Goal: Obtain resource: Download file/media

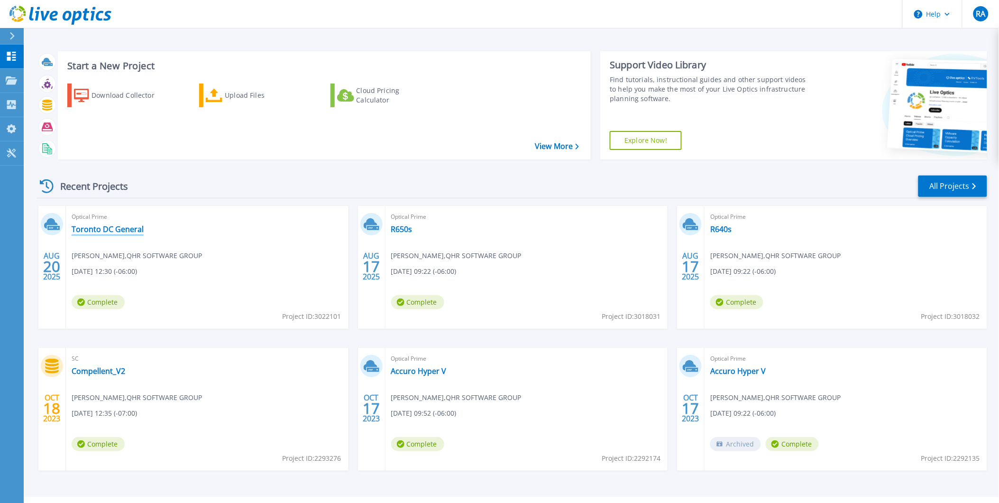
click at [129, 228] on link "Toronto DC General" at bounding box center [108, 228] width 72 height 9
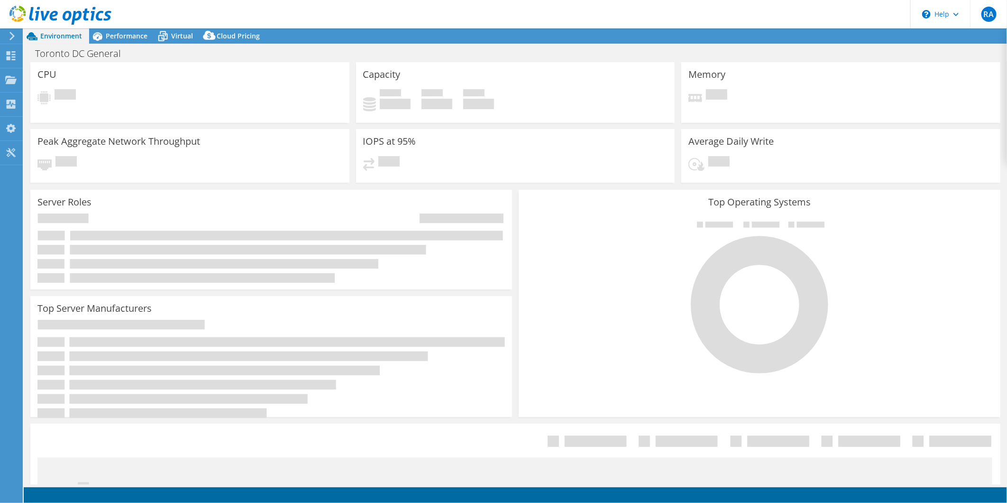
select select "[GEOGRAPHIC_DATA]"
select select "CAD"
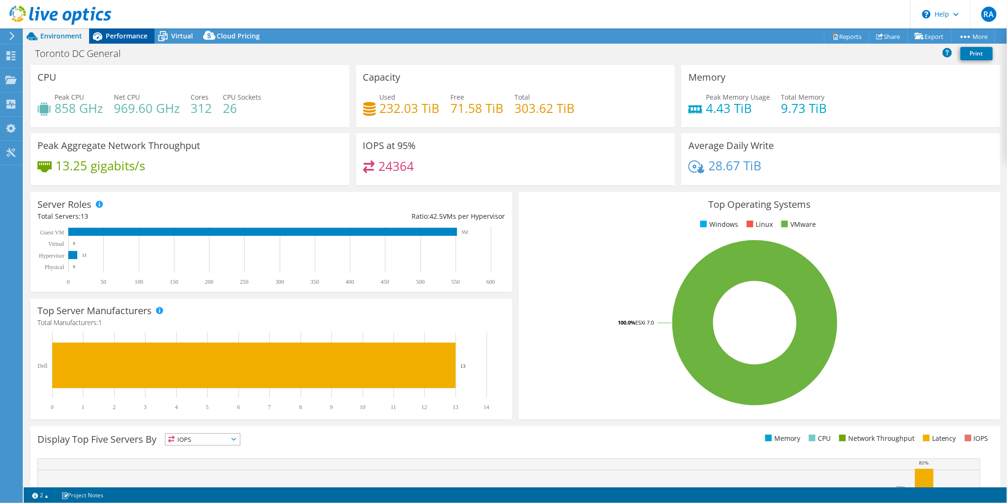
click at [117, 40] on span "Performance" at bounding box center [127, 35] width 42 height 9
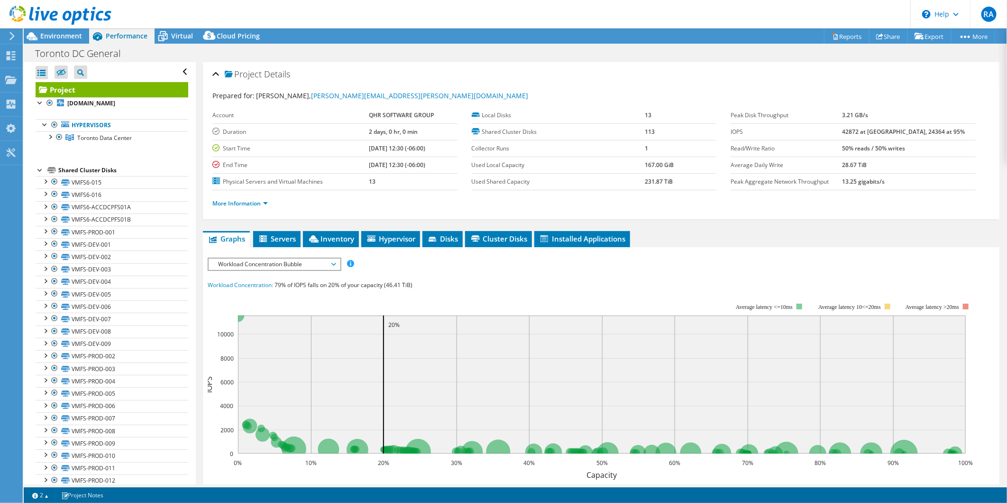
click at [296, 268] on div "Workload Concentration Bubble IOPS Disk Throughput IO Size Latency Queue Depth …" at bounding box center [275, 264] width 134 height 13
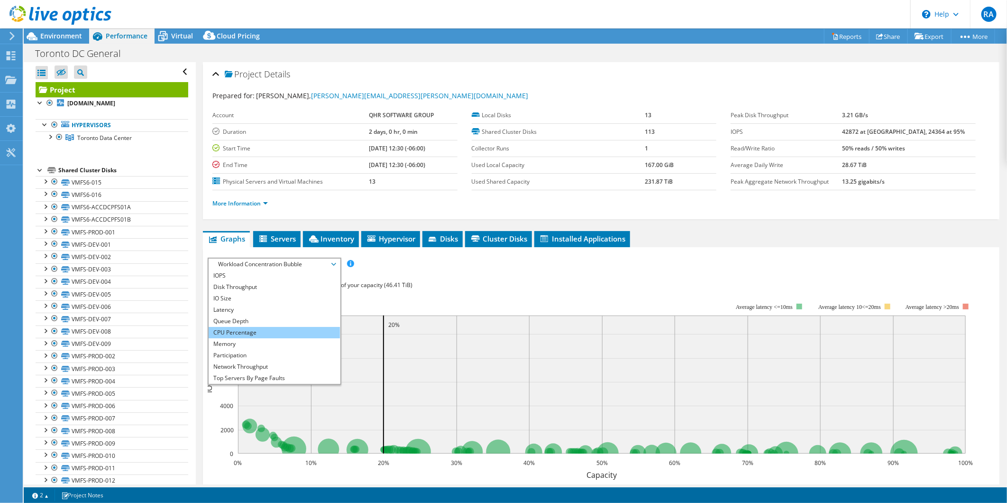
click at [258, 332] on li "CPU Percentage" at bounding box center [274, 332] width 131 height 11
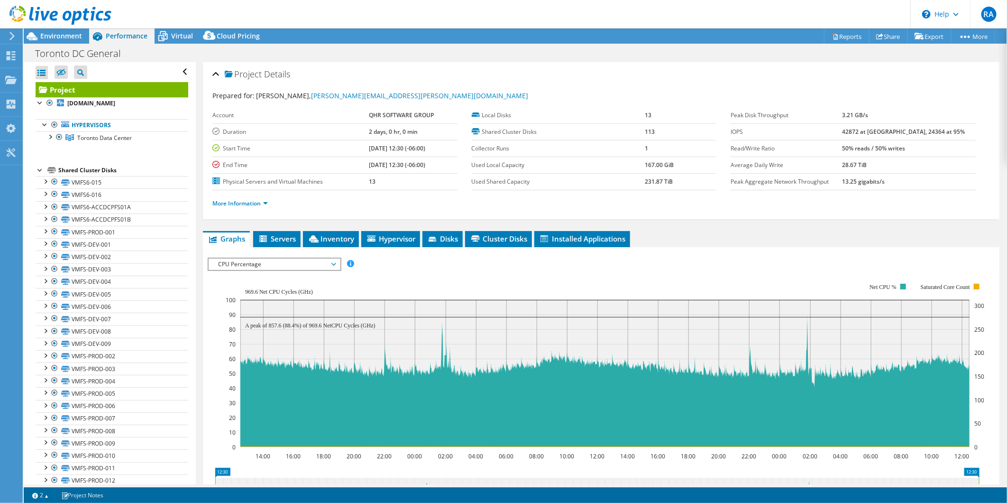
click at [295, 267] on span "CPU Percentage" at bounding box center [274, 263] width 122 height 11
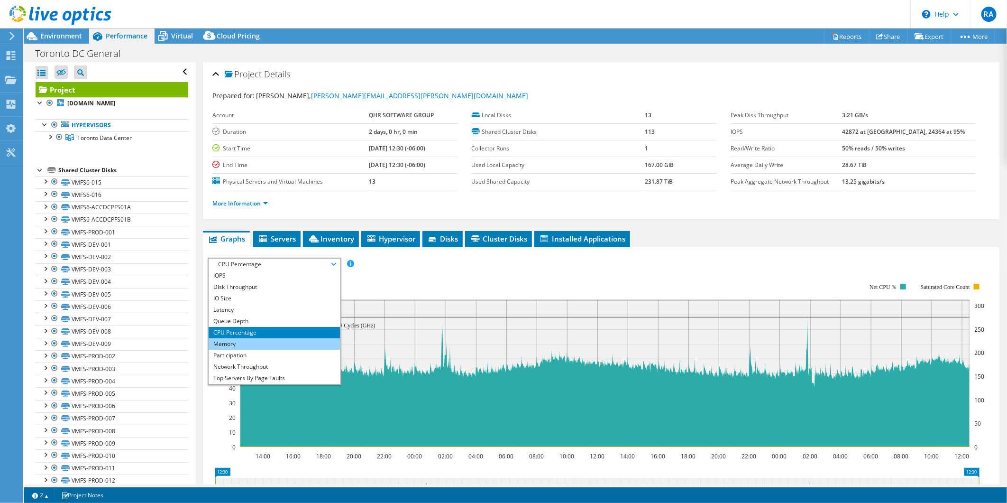
click at [253, 341] on li "Memory" at bounding box center [274, 343] width 131 height 11
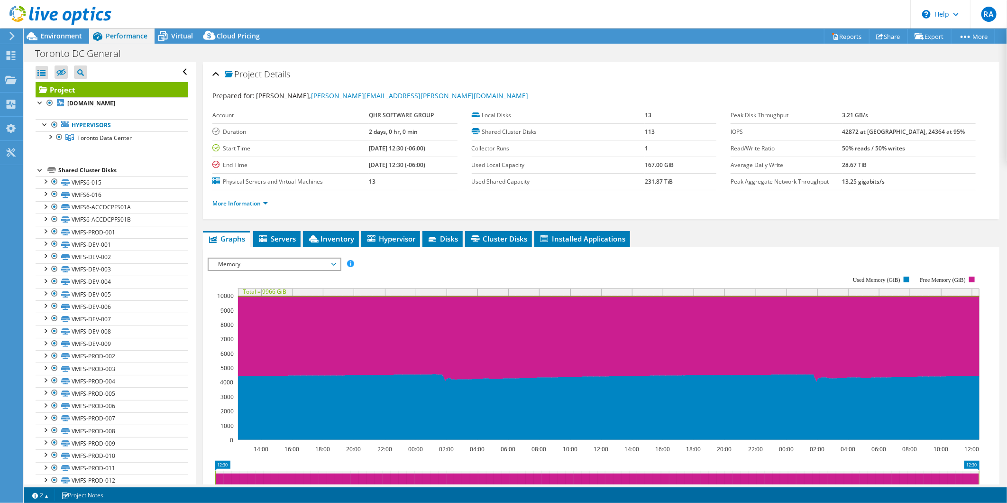
click at [321, 264] on span "Memory" at bounding box center [274, 263] width 122 height 11
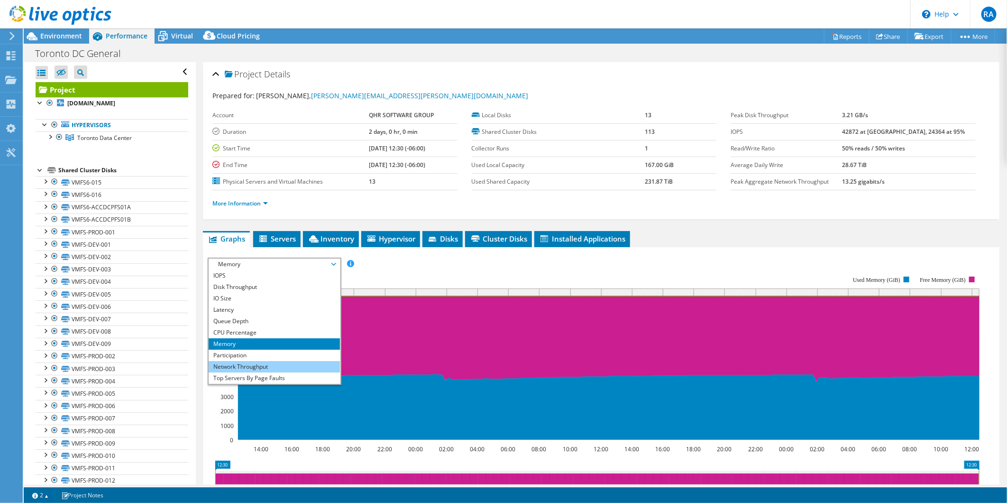
click at [293, 364] on li "Network Throughput" at bounding box center [274, 366] width 131 height 11
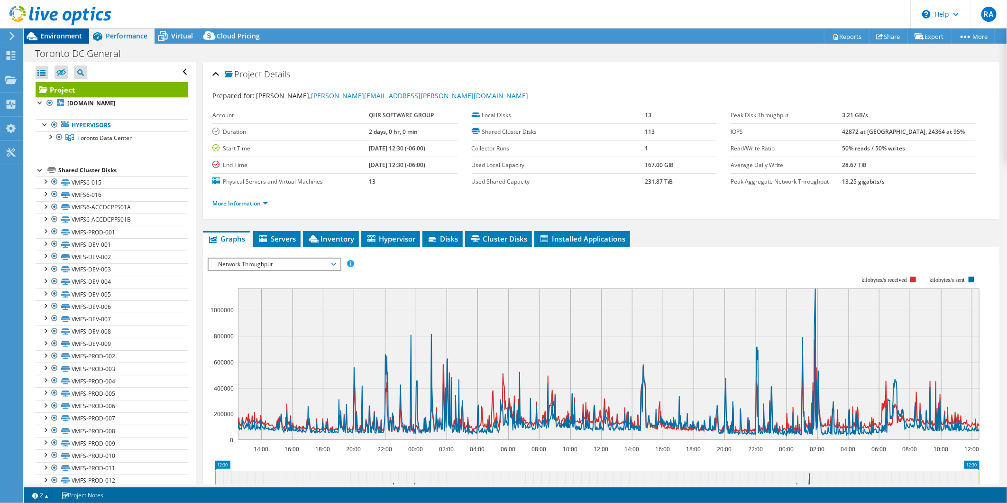
click at [58, 34] on span "Environment" at bounding box center [61, 35] width 42 height 9
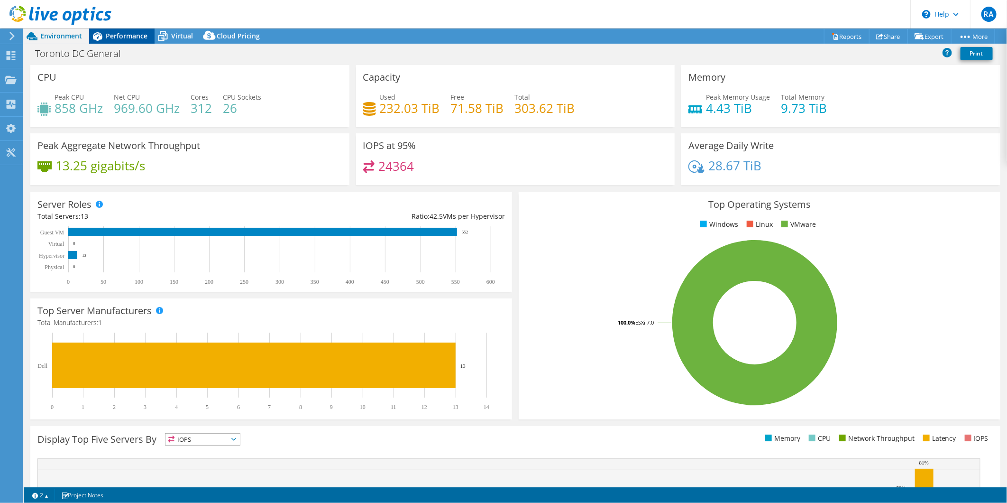
click at [122, 35] on span "Performance" at bounding box center [127, 35] width 42 height 9
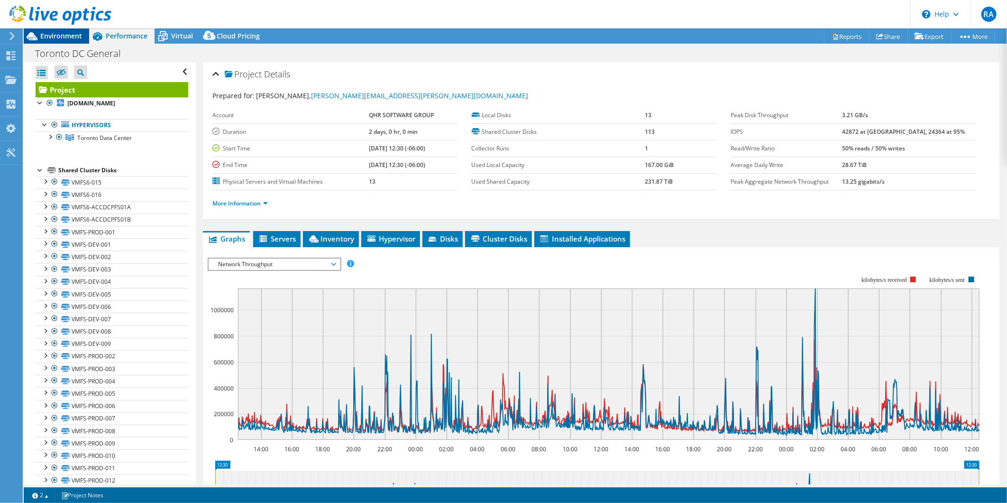
click at [49, 38] on span "Environment" at bounding box center [61, 35] width 42 height 9
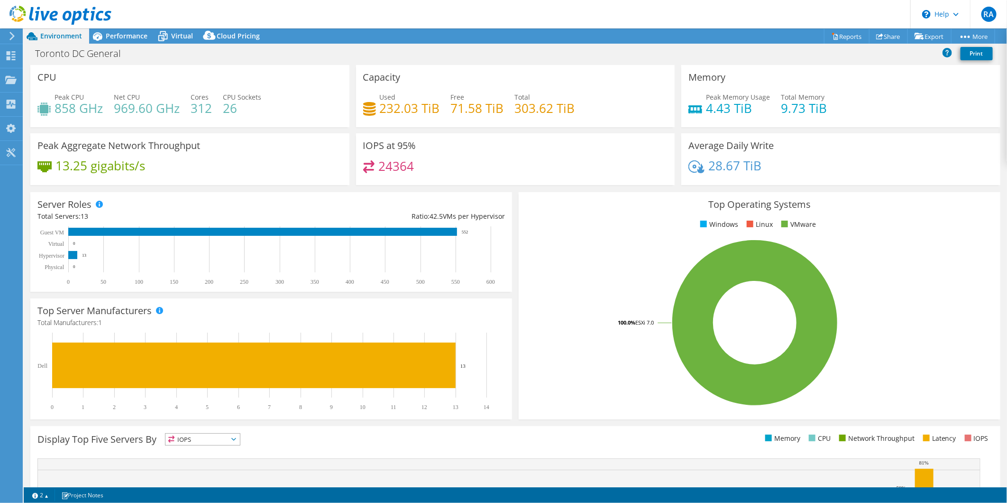
click at [14, 37] on icon at bounding box center [12, 36] width 7 height 9
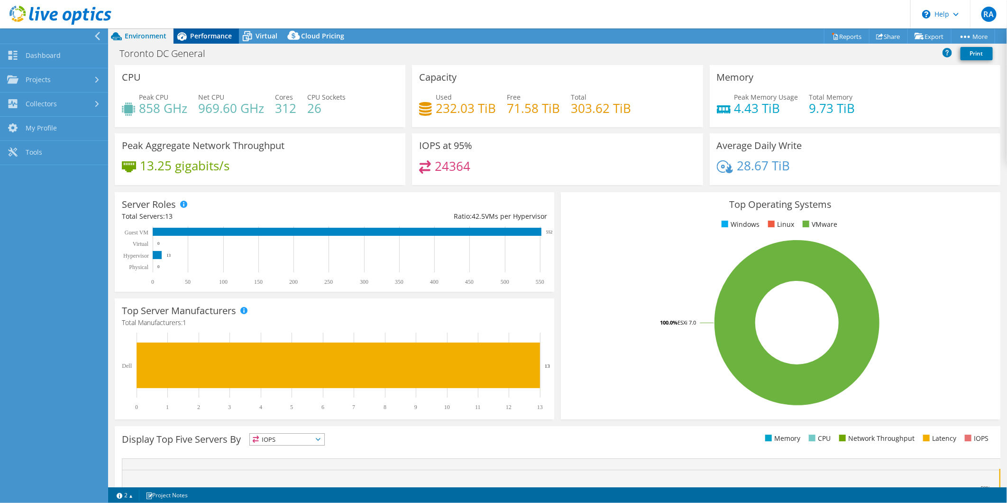
click at [208, 41] on div "Performance" at bounding box center [206, 35] width 65 height 15
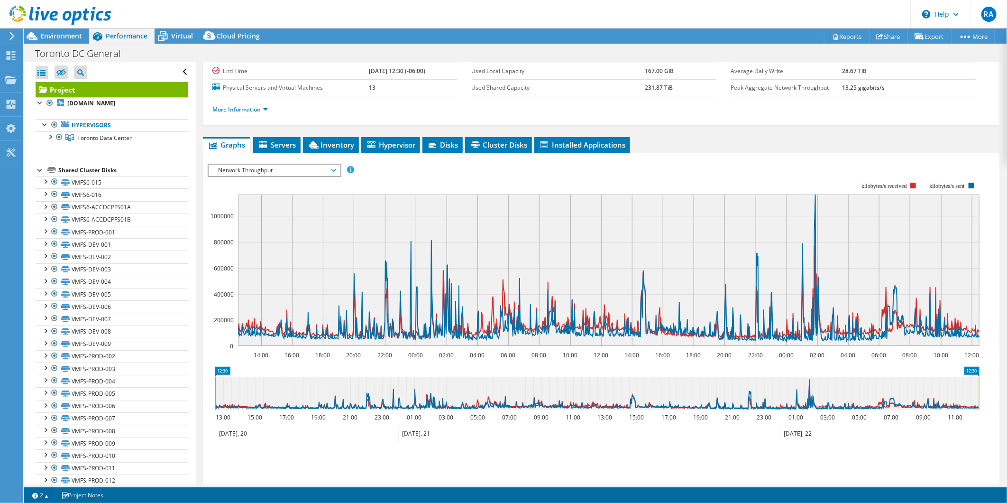
scroll to position [160, 0]
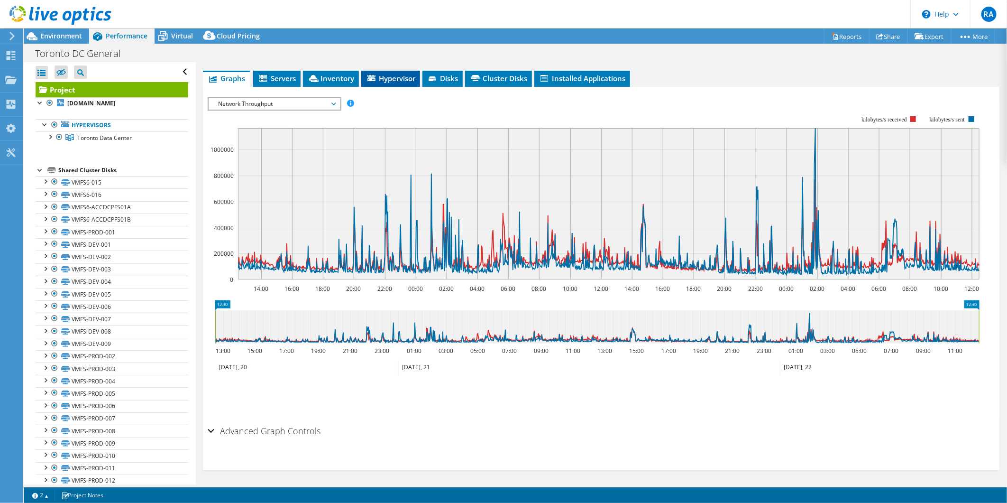
click at [401, 83] on li "Hypervisor" at bounding box center [390, 79] width 59 height 16
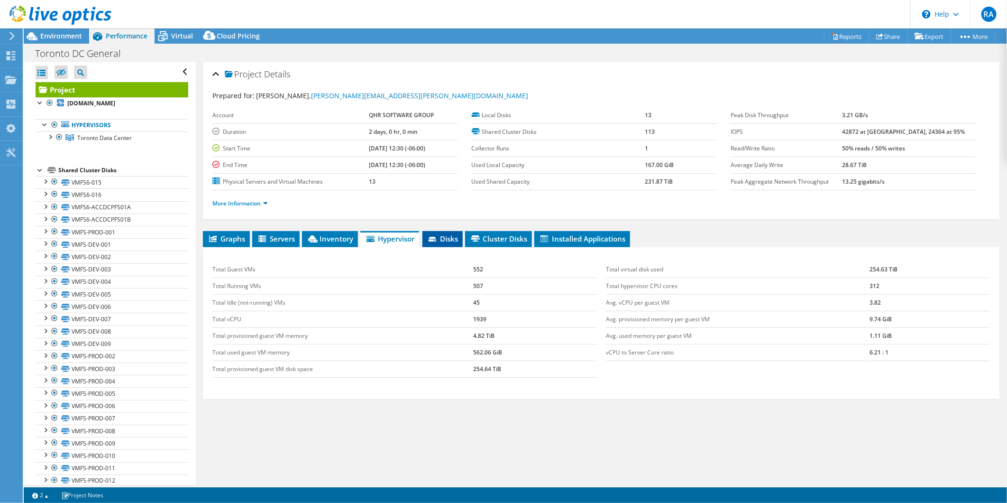
click at [452, 238] on span "Disks" at bounding box center [442, 238] width 31 height 9
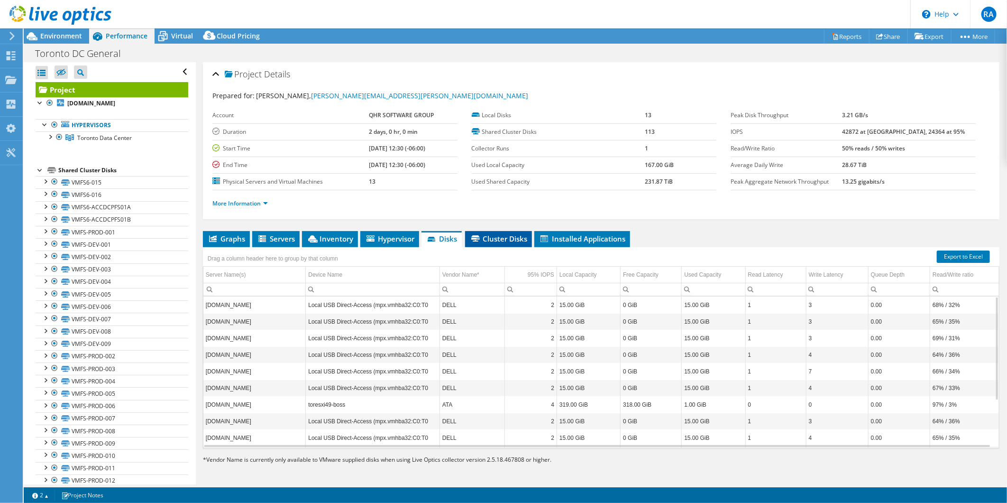
click at [500, 238] on span "Cluster Disks" at bounding box center [498, 238] width 57 height 9
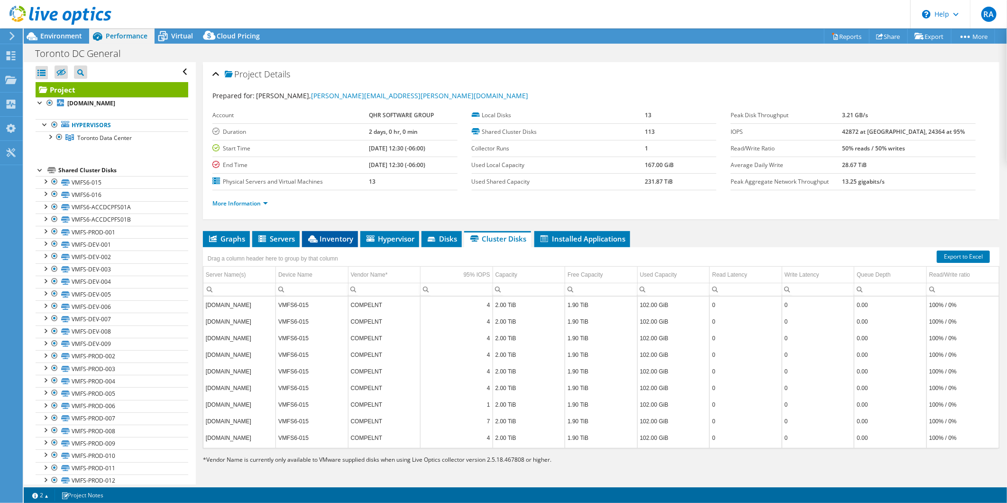
click at [313, 239] on icon at bounding box center [312, 238] width 9 height 7
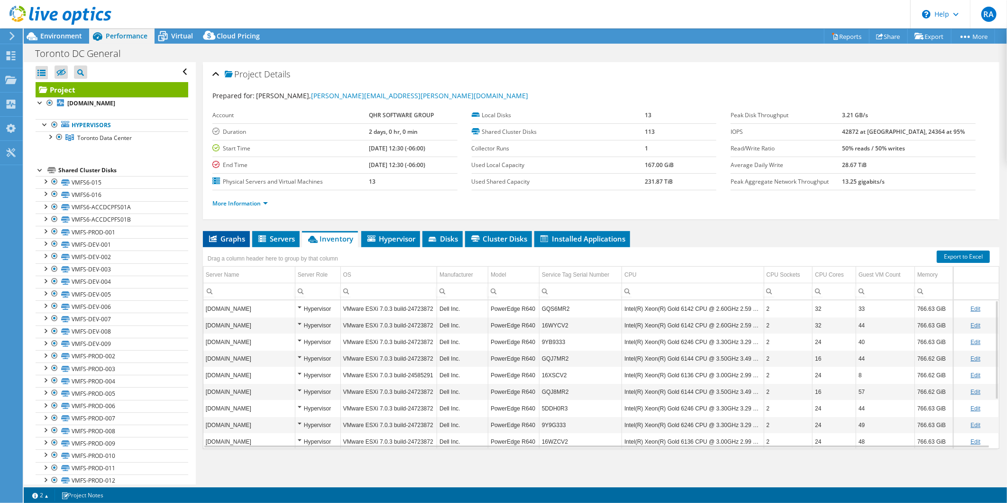
click at [219, 240] on span "Graphs" at bounding box center [226, 238] width 37 height 9
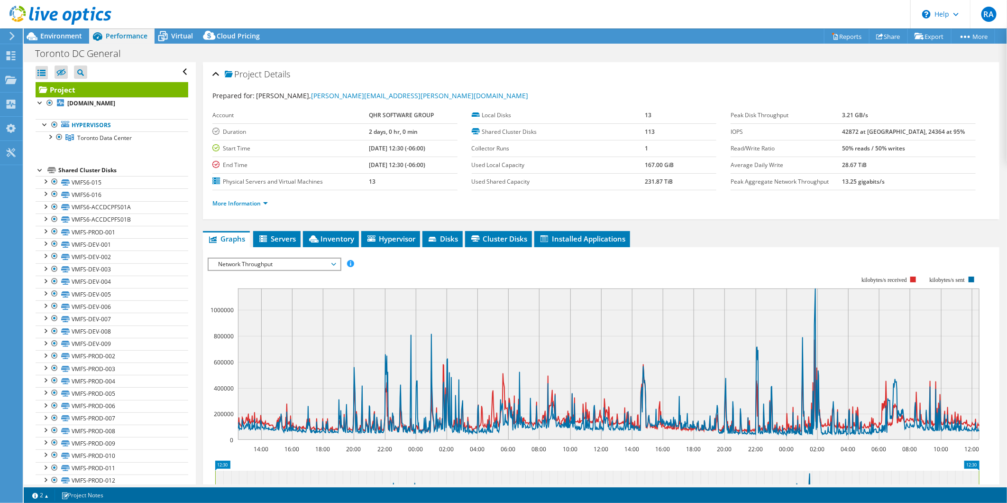
click at [314, 259] on span "Network Throughput" at bounding box center [274, 263] width 122 height 11
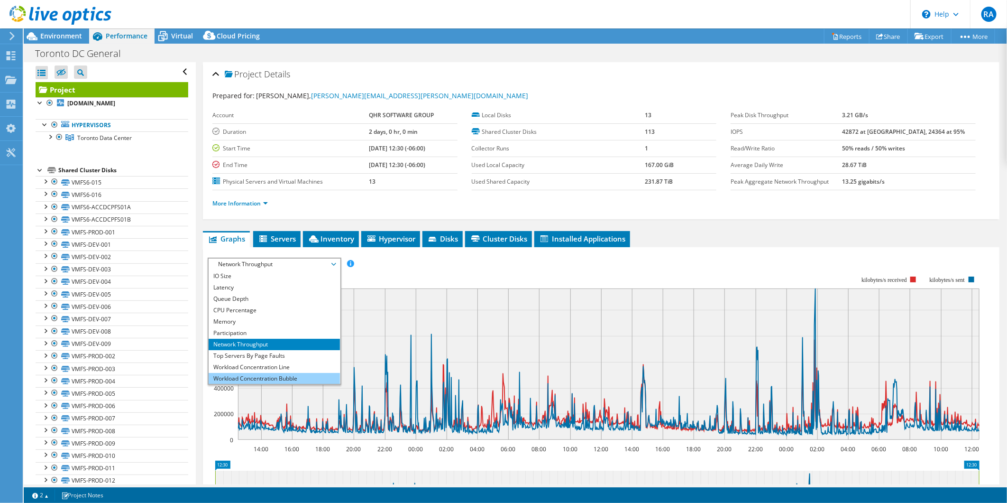
scroll to position [34, 0]
click at [272, 372] on li "All" at bounding box center [274, 377] width 131 height 11
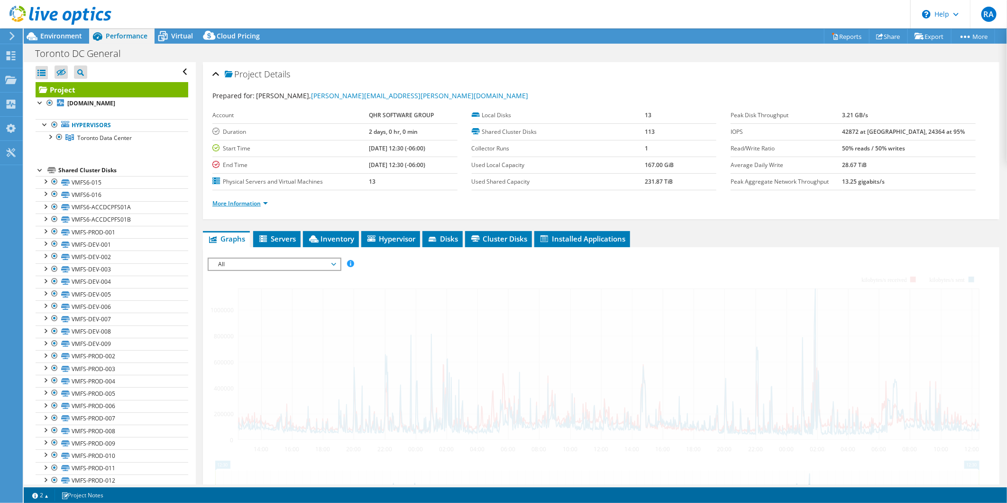
click at [264, 200] on link "More Information" at bounding box center [239, 203] width 55 height 8
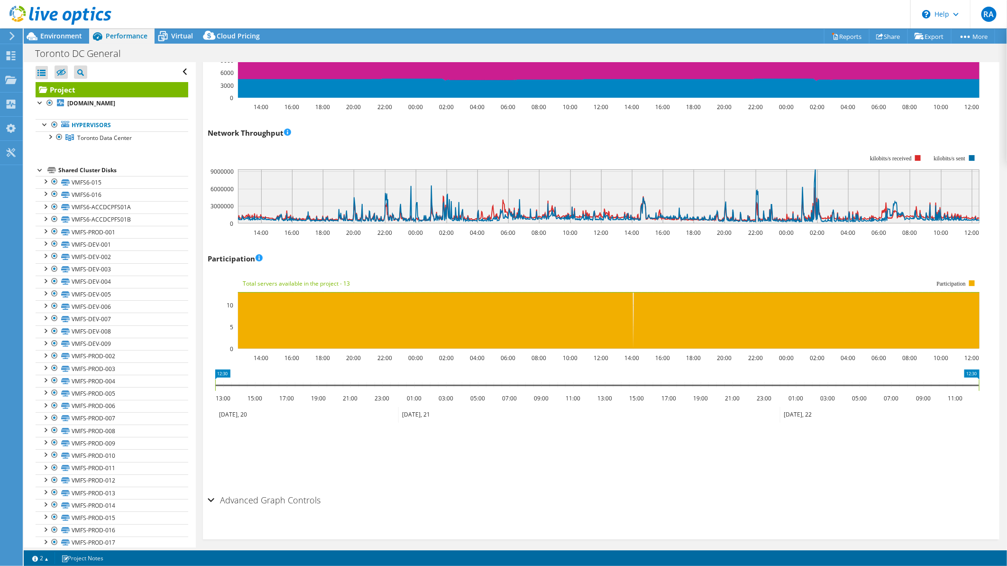
scroll to position [1171, 0]
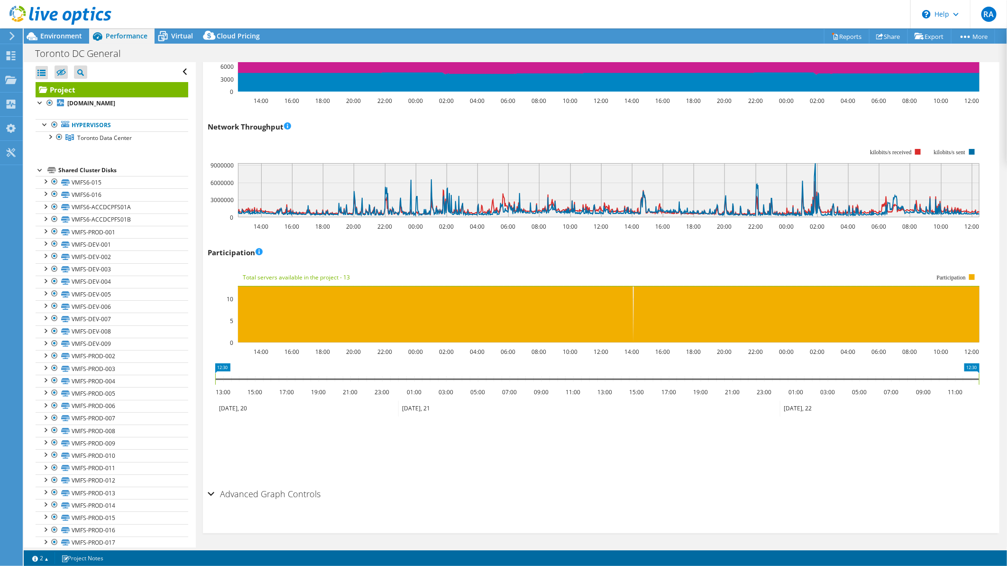
click at [221, 492] on h2 "Advanced Graph Controls" at bounding box center [264, 493] width 113 height 19
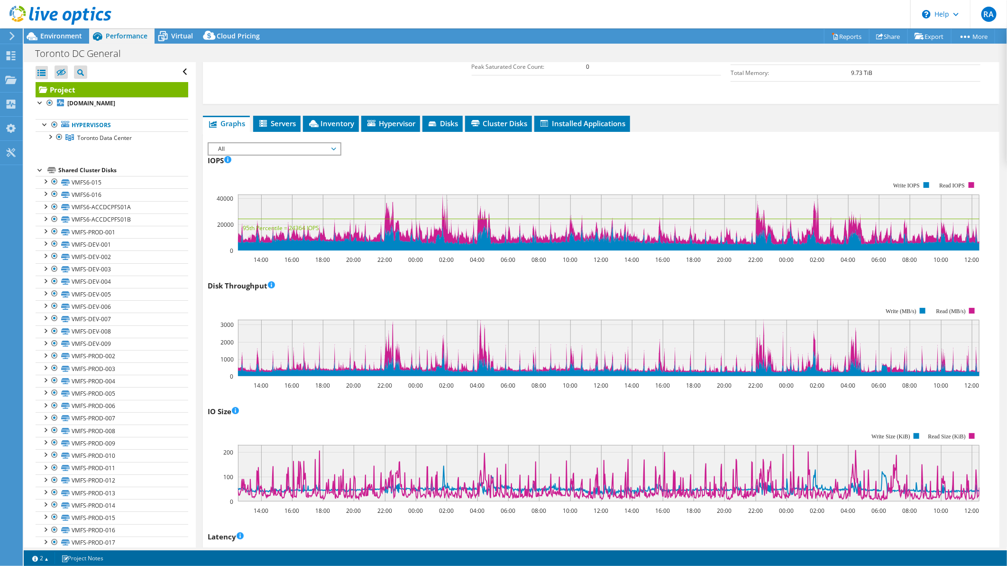
scroll to position [0, 0]
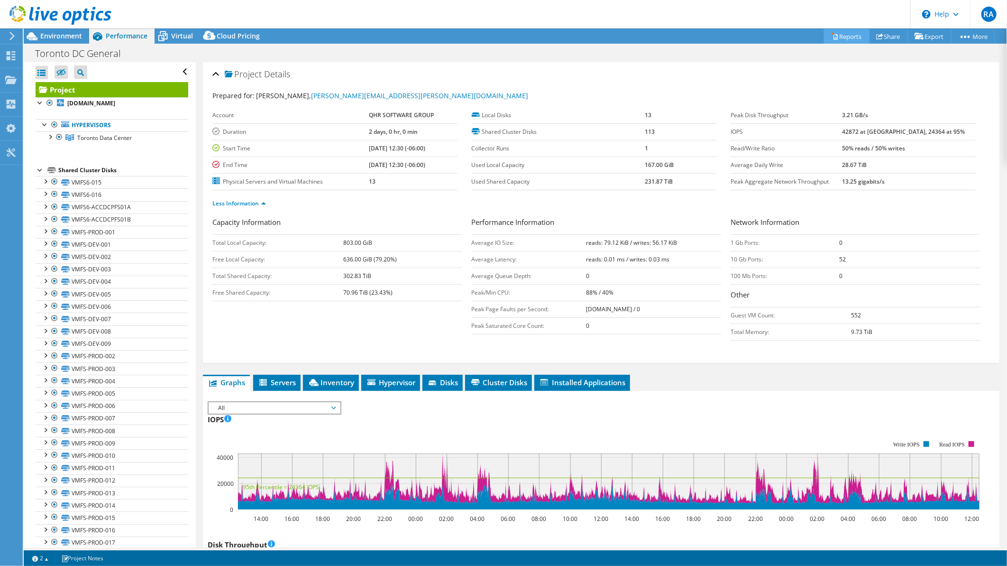
click at [848, 37] on link "Reports" at bounding box center [847, 36] width 46 height 15
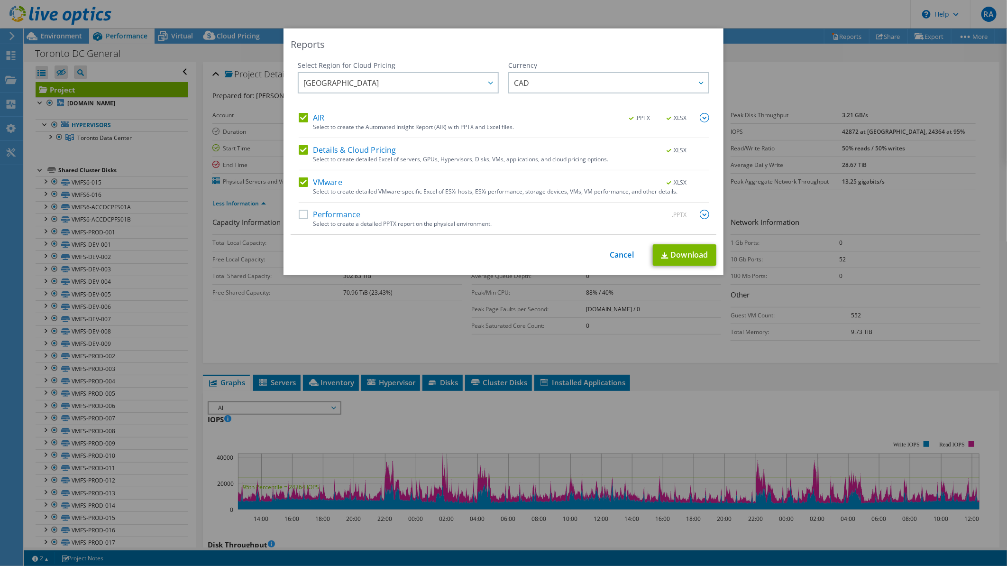
click at [319, 214] on label "Performance" at bounding box center [330, 214] width 62 height 9
click at [0, 0] on input "Performance" at bounding box center [0, 0] width 0 height 0
click at [620, 255] on link "Cancel" at bounding box center [622, 254] width 24 height 9
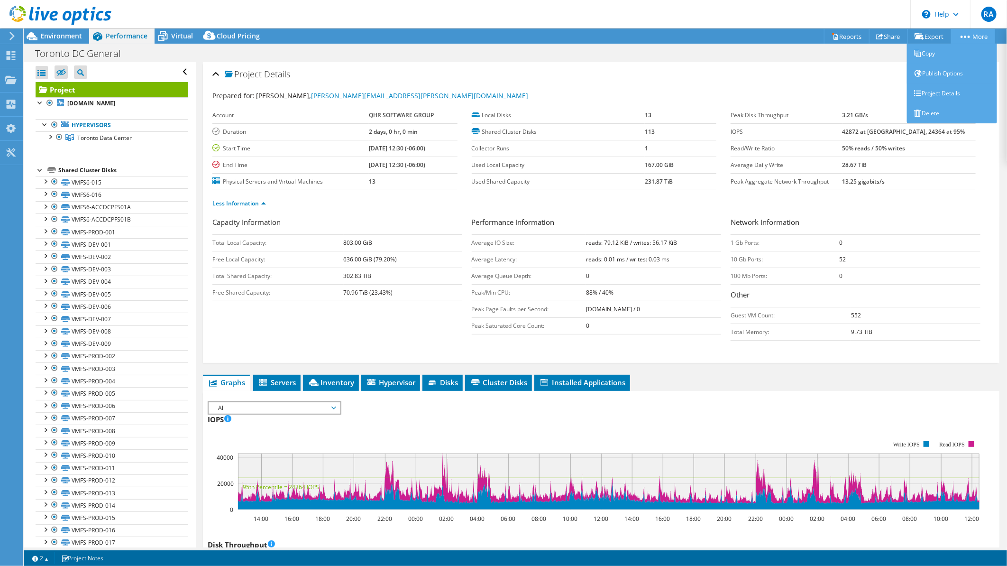
click at [971, 32] on link "More" at bounding box center [973, 36] width 44 height 15
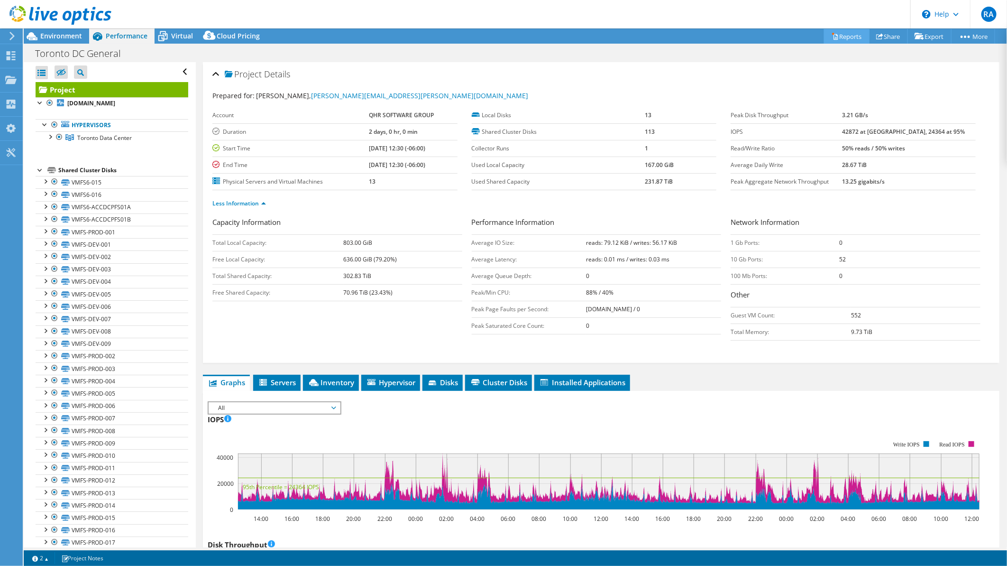
click at [850, 36] on link "Reports" at bounding box center [847, 36] width 46 height 15
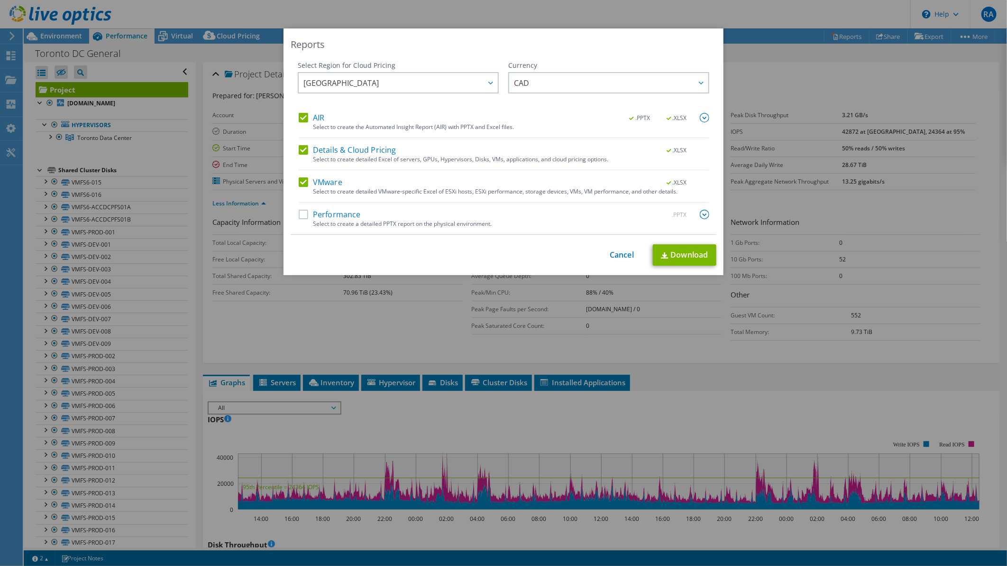
click at [303, 115] on label "AIR" at bounding box center [312, 117] width 26 height 9
click at [0, 0] on input "AIR" at bounding box center [0, 0] width 0 height 0
click at [301, 148] on label "Details & Cloud Pricing" at bounding box center [348, 149] width 98 height 9
click at [0, 0] on input "Details & Cloud Pricing" at bounding box center [0, 0] width 0 height 0
click at [301, 216] on label "Performance" at bounding box center [330, 214] width 62 height 9
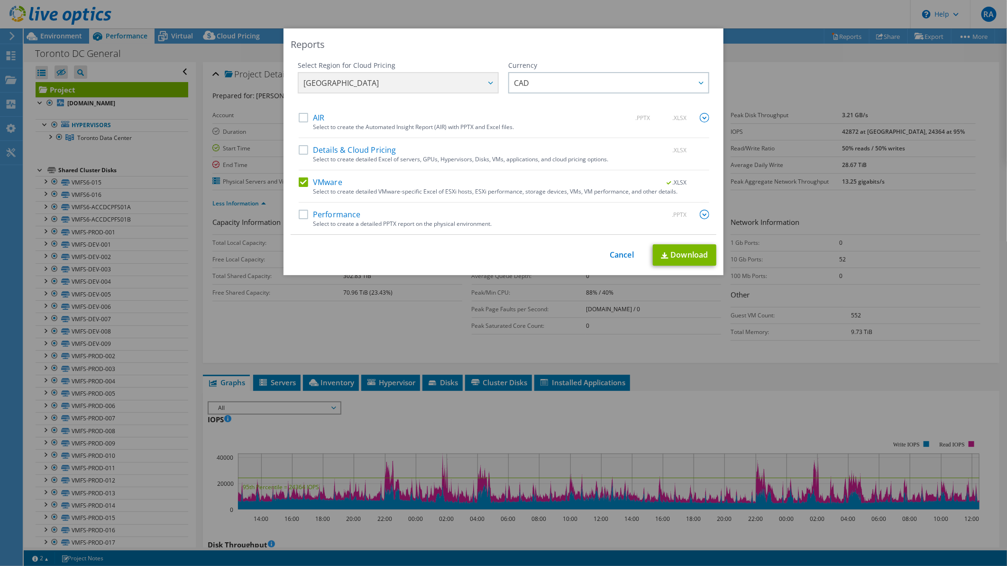
click at [0, 0] on input "Performance" at bounding box center [0, 0] width 0 height 0
click at [702, 215] on img at bounding box center [704, 214] width 9 height 9
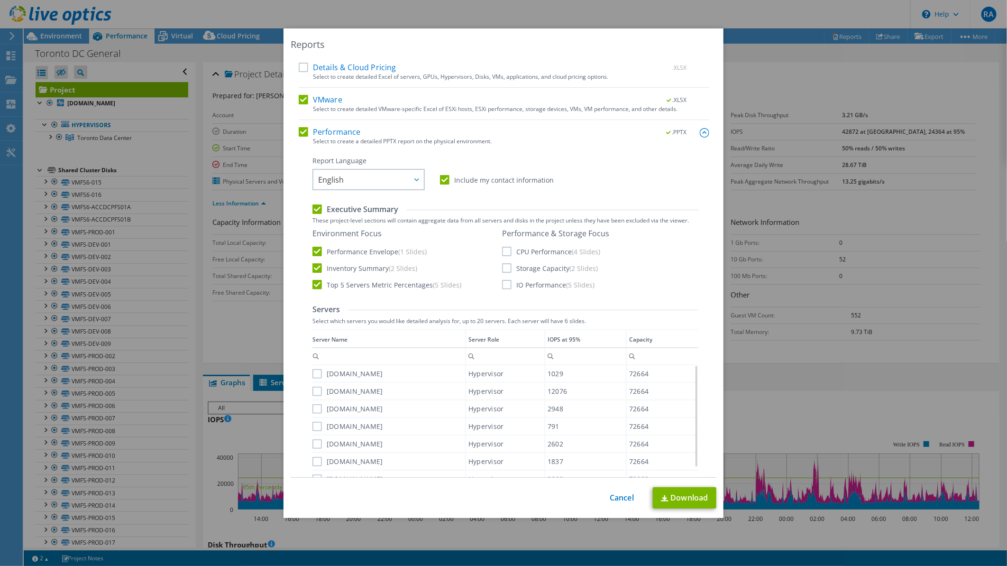
scroll to position [105, 0]
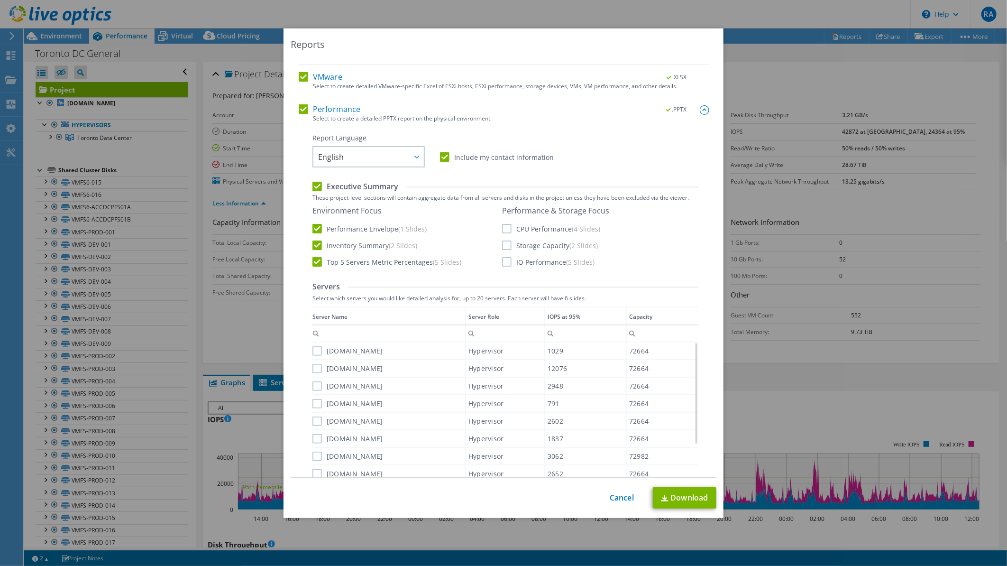
click at [507, 228] on label "CPU Performance (4 Slides)" at bounding box center [551, 228] width 98 height 9
click at [0, 0] on input "CPU Performance (4 Slides)" at bounding box center [0, 0] width 0 height 0
click at [502, 244] on label "Storage Capacity (2 Slides)" at bounding box center [550, 244] width 96 height 9
click at [0, 0] on input "Storage Capacity (2 Slides)" at bounding box center [0, 0] width 0 height 0
click at [502, 248] on label "Storage Capacity (2 Slides)" at bounding box center [550, 244] width 96 height 9
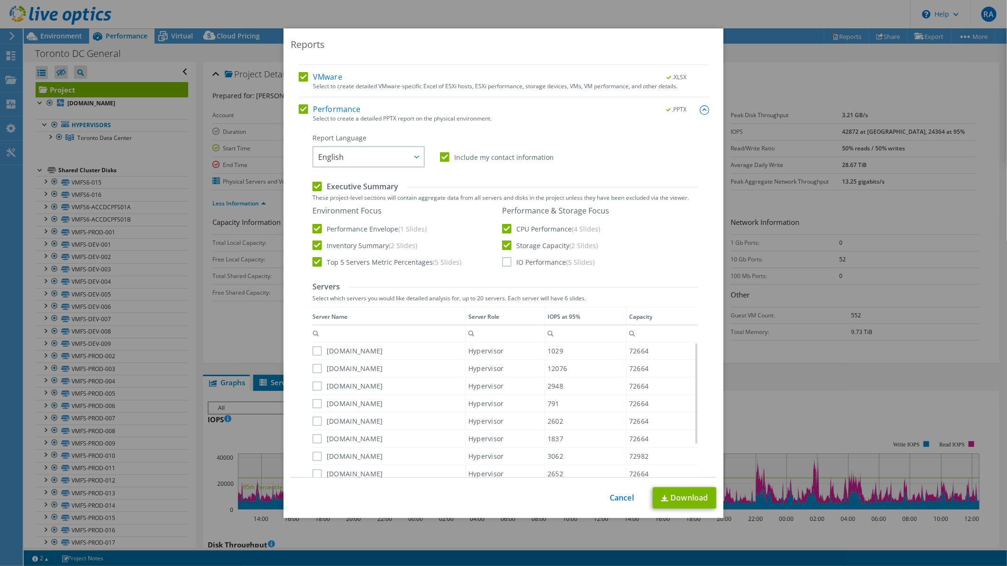
click at [0, 0] on input "Storage Capacity (2 Slides)" at bounding box center [0, 0] width 0 height 0
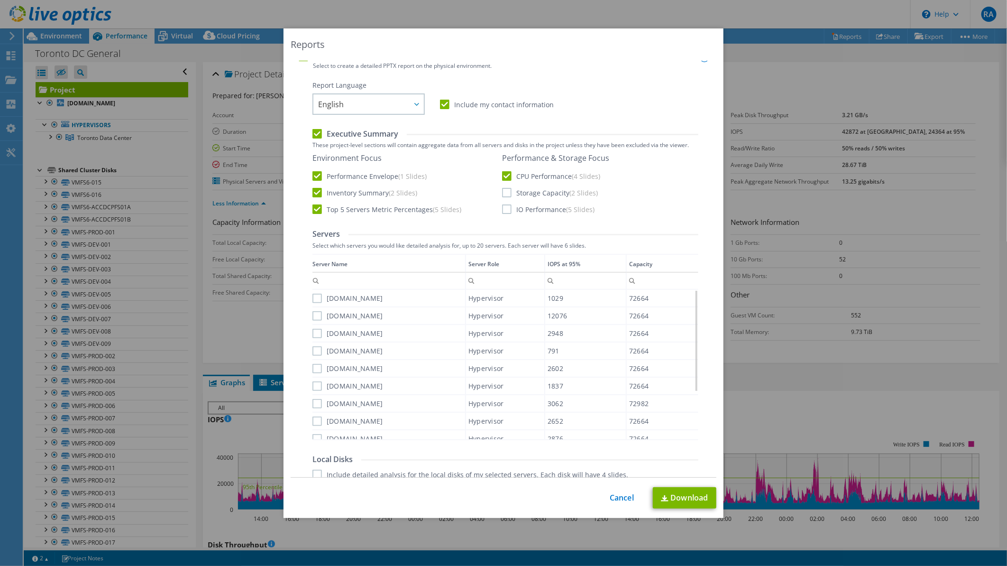
click at [410, 211] on label "Top 5 Servers Metric Percentages (5 Slides)" at bounding box center [387, 208] width 149 height 9
click at [0, 0] on input "Top 5 Servers Metric Percentages (5 Slides)" at bounding box center [0, 0] width 0 height 0
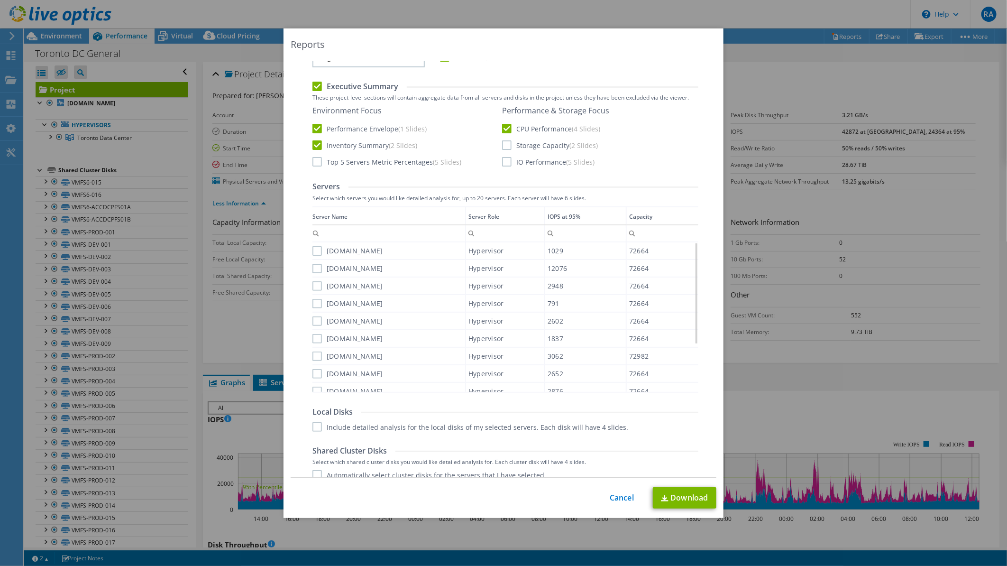
scroll to position [211, 0]
click at [313, 245] on label "[DOMAIN_NAME]" at bounding box center [348, 245] width 71 height 9
click at [0, 0] on input "[DOMAIN_NAME]" at bounding box center [0, 0] width 0 height 0
click at [313, 260] on label "[DOMAIN_NAME]" at bounding box center [348, 262] width 71 height 9
click at [0, 0] on input "[DOMAIN_NAME]" at bounding box center [0, 0] width 0 height 0
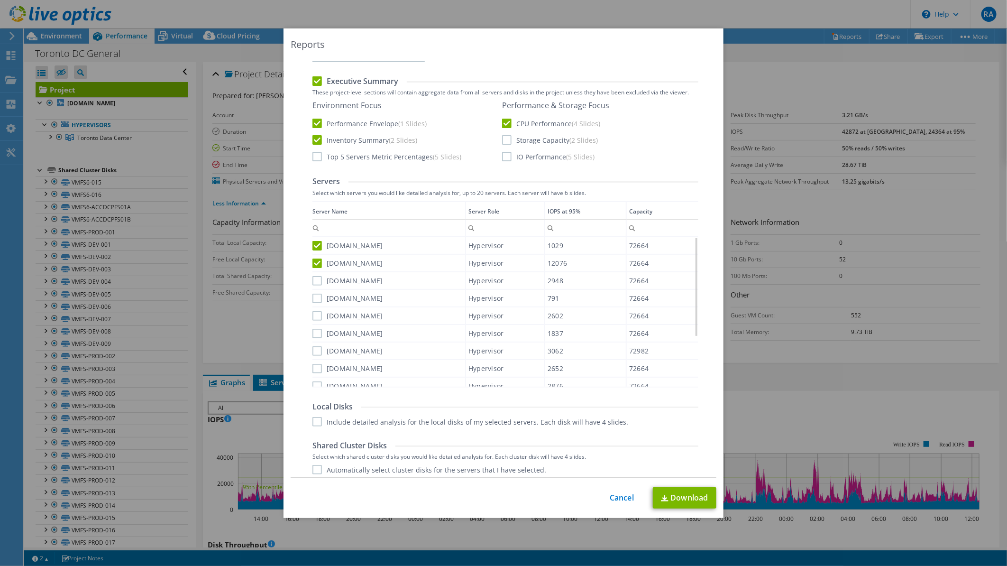
drag, startPoint x: 311, startPoint y: 273, endPoint x: 316, endPoint y: 286, distance: 14.3
click at [313, 276] on div "[DOMAIN_NAME]" at bounding box center [389, 280] width 153 height 17
drag, startPoint x: 314, startPoint y: 280, endPoint x: 314, endPoint y: 291, distance: 10.9
click at [314, 281] on label "[DOMAIN_NAME]" at bounding box center [348, 280] width 71 height 9
click at [0, 0] on input "[DOMAIN_NAME]" at bounding box center [0, 0] width 0 height 0
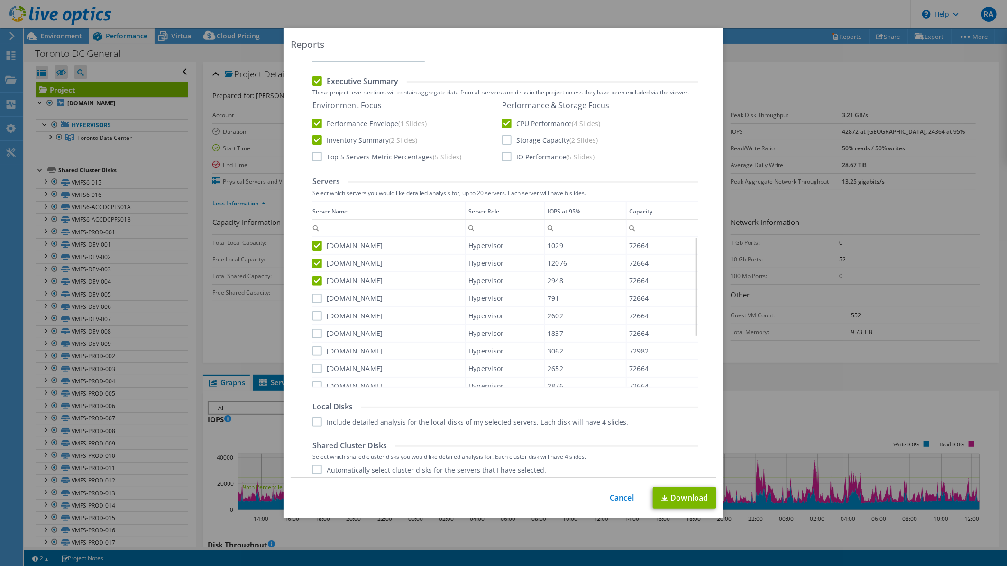
click at [313, 297] on label "[DOMAIN_NAME]" at bounding box center [348, 298] width 71 height 9
click at [0, 0] on input "[DOMAIN_NAME]" at bounding box center [0, 0] width 0 height 0
click at [314, 311] on label "[DOMAIN_NAME]" at bounding box center [348, 315] width 71 height 9
click at [0, 0] on input "[DOMAIN_NAME]" at bounding box center [0, 0] width 0 height 0
drag, startPoint x: 312, startPoint y: 332, endPoint x: 313, endPoint y: 350, distance: 17.6
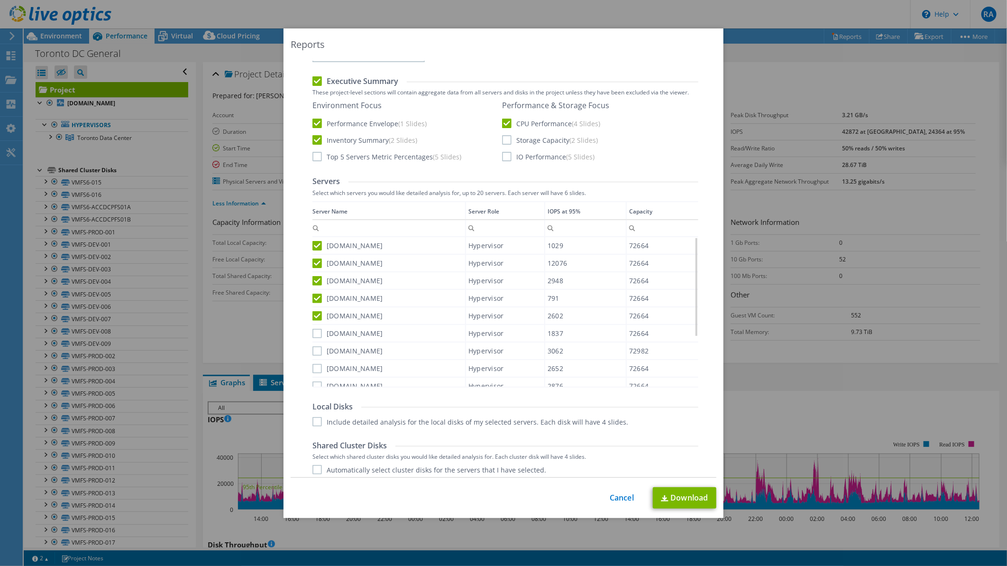
click at [313, 332] on label "[DOMAIN_NAME]" at bounding box center [348, 333] width 71 height 9
click at [0, 0] on input "[DOMAIN_NAME]" at bounding box center [0, 0] width 0 height 0
click at [313, 350] on label "[DOMAIN_NAME]" at bounding box center [348, 350] width 71 height 9
click at [0, 0] on input "[DOMAIN_NAME]" at bounding box center [0, 0] width 0 height 0
drag, startPoint x: 314, startPoint y: 366, endPoint x: 314, endPoint y: 377, distance: 11.4
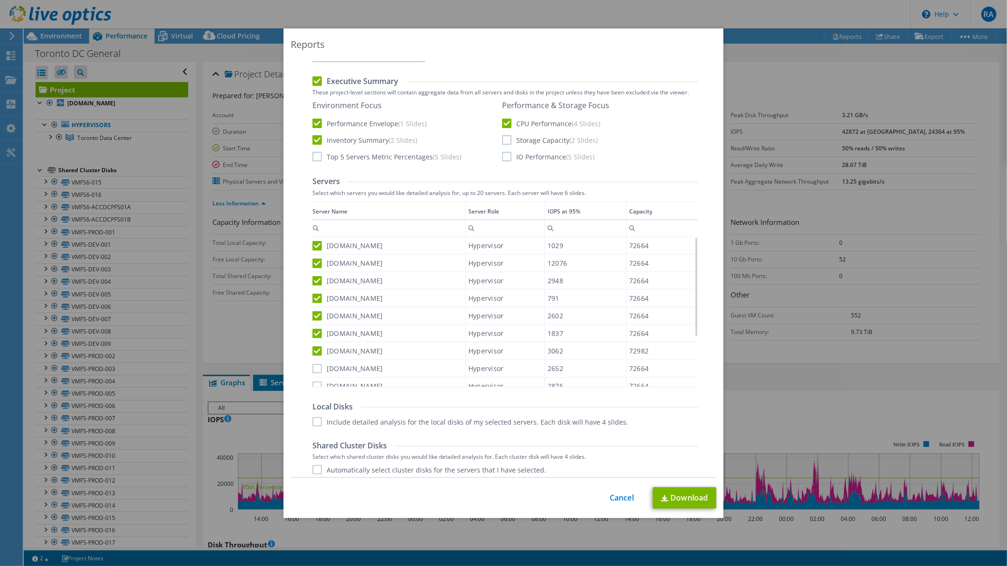
click at [314, 368] on label "[DOMAIN_NAME]" at bounding box center [348, 368] width 71 height 9
click at [0, 0] on input "[DOMAIN_NAME]" at bounding box center [0, 0] width 0 height 0
click at [314, 384] on label "[DOMAIN_NAME]" at bounding box center [348, 385] width 71 height 9
click at [0, 0] on input "[DOMAIN_NAME]" at bounding box center [0, 0] width 0 height 0
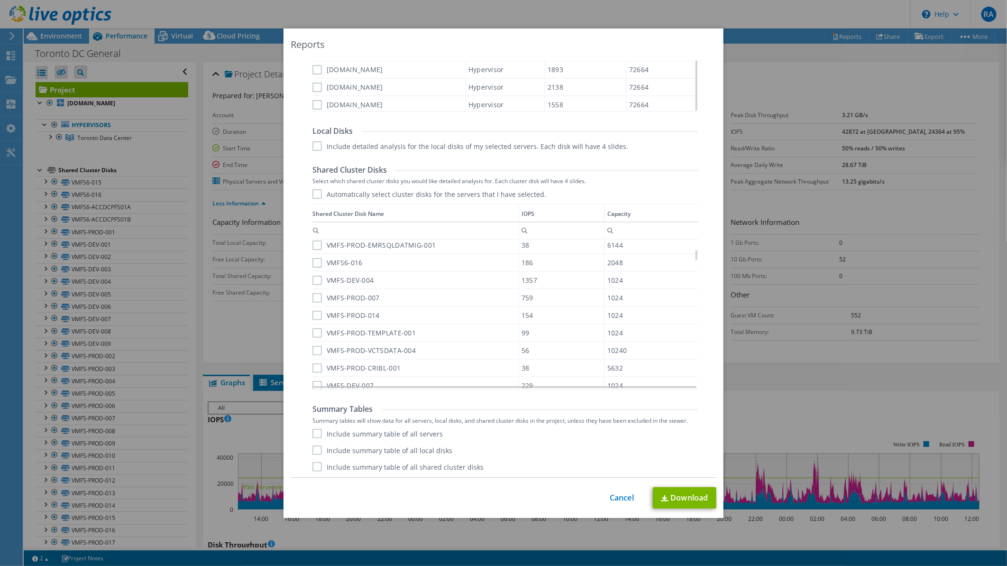
scroll to position [252, 0]
click at [406, 431] on label "Include summary table of all servers" at bounding box center [378, 433] width 130 height 9
click at [0, 0] on input "Include summary table of all servers" at bounding box center [0, 0] width 0 height 0
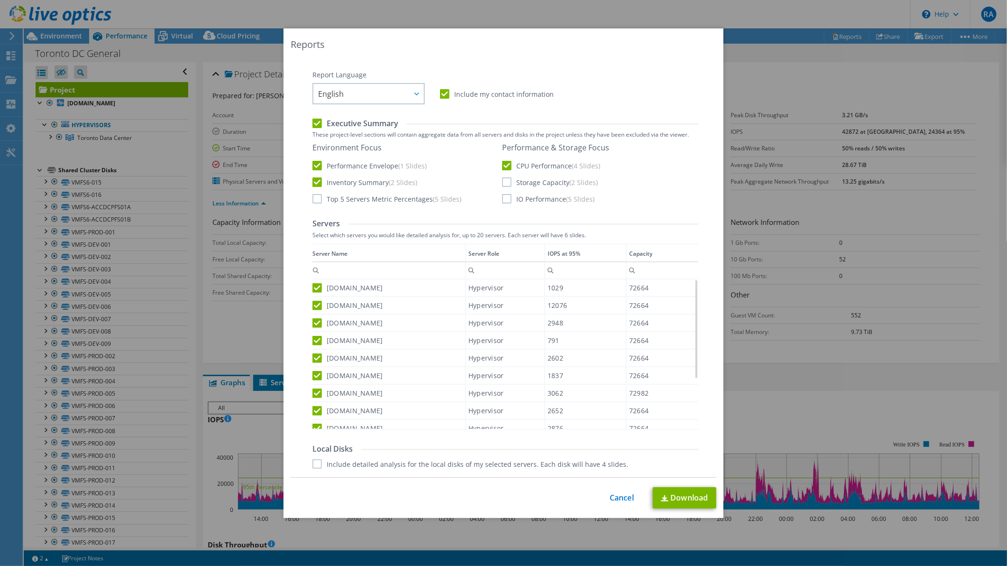
scroll to position [117, 0]
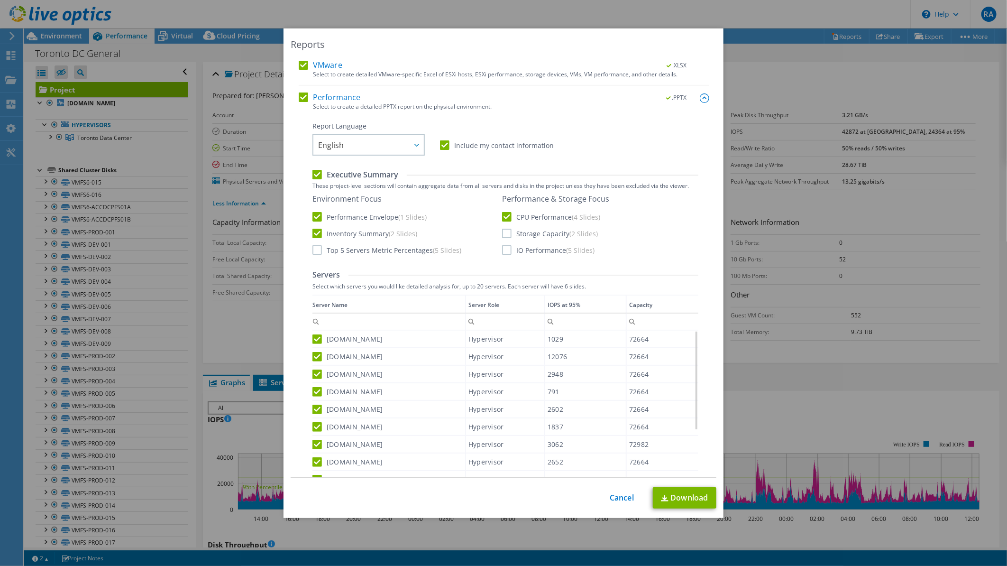
click at [502, 249] on label "IO Performance (5 Slides)" at bounding box center [548, 249] width 92 height 9
click at [0, 0] on input "IO Performance (5 Slides)" at bounding box center [0, 0] width 0 height 0
click at [685, 502] on link "Download" at bounding box center [685, 497] width 64 height 21
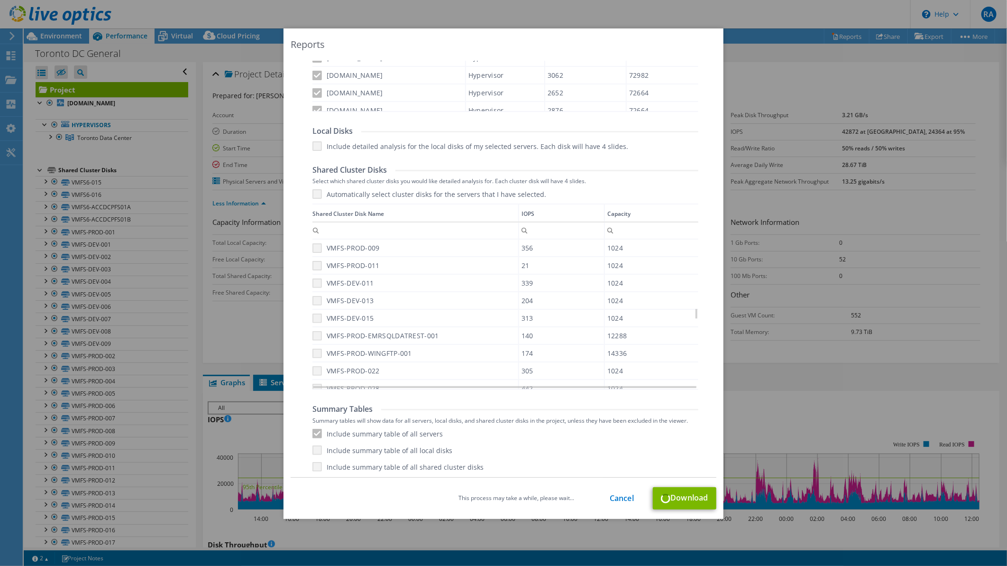
scroll to position [885, 0]
